Goal: Check status: Check status

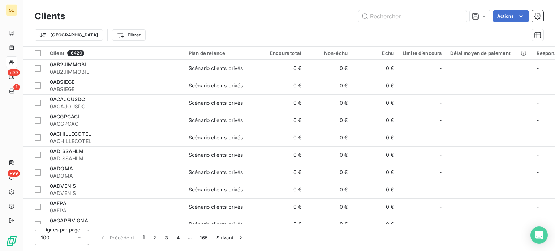
drag, startPoint x: 401, startPoint y: 14, endPoint x: 88, endPoint y: 16, distance: 312.4
click at [88, 16] on div "Actions" at bounding box center [309, 16] width 470 height 12
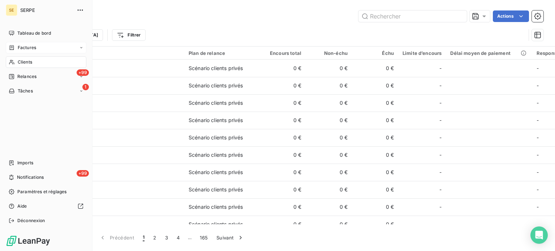
click at [30, 48] on span "Factures" at bounding box center [27, 47] width 18 height 7
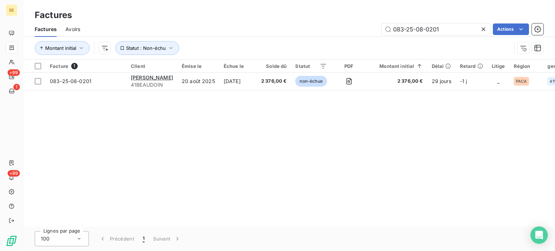
drag, startPoint x: 452, startPoint y: 28, endPoint x: 265, endPoint y: 33, distance: 187.0
click at [303, 22] on div "Factures Avoirs 083-25-08-0201 Actions" at bounding box center [289, 29] width 532 height 15
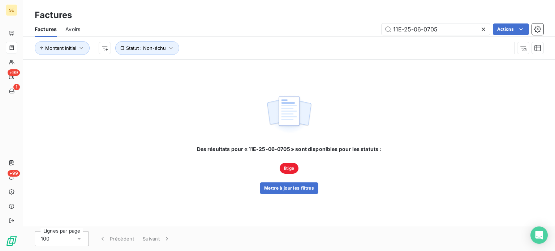
type input "11E-25-06-0705"
click at [393, 116] on div "Des résultats pour « 11E-25-06-0705 » sont disponibles pour les statuts : litig…" at bounding box center [289, 143] width 532 height 167
click at [286, 194] on div "Des résultats pour « 11E-25-06-0705 » sont disponibles pour les statuts : litig…" at bounding box center [289, 143] width 532 height 167
click at [286, 185] on button "Mettre à jour les filtres" at bounding box center [289, 189] width 59 height 12
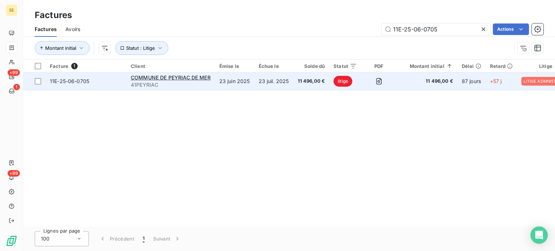
click at [68, 82] on span "11E-25-06-0705" at bounding box center [69, 81] width 39 height 6
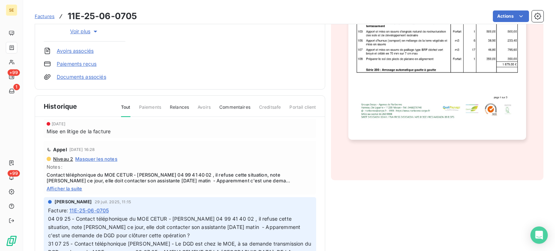
scroll to position [36, 0]
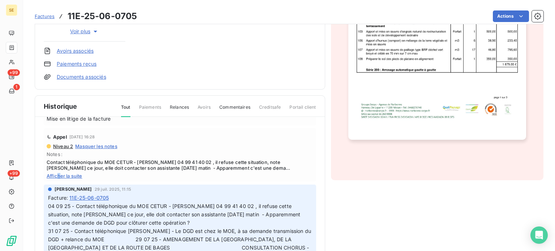
click at [59, 175] on span "Afficher la suite" at bounding box center [180, 176] width 267 height 6
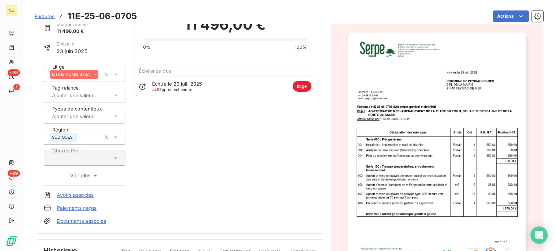
scroll to position [0, 0]
